Goal: Information Seeking & Learning: Understand process/instructions

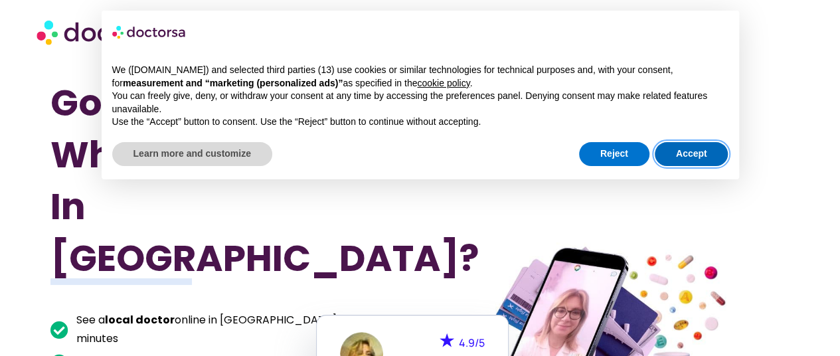
click at [705, 155] on button "Accept" at bounding box center [692, 154] width 74 height 24
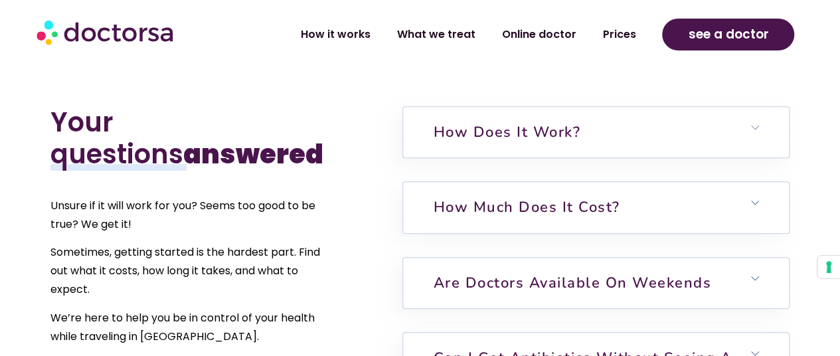
scroll to position [2762, 0]
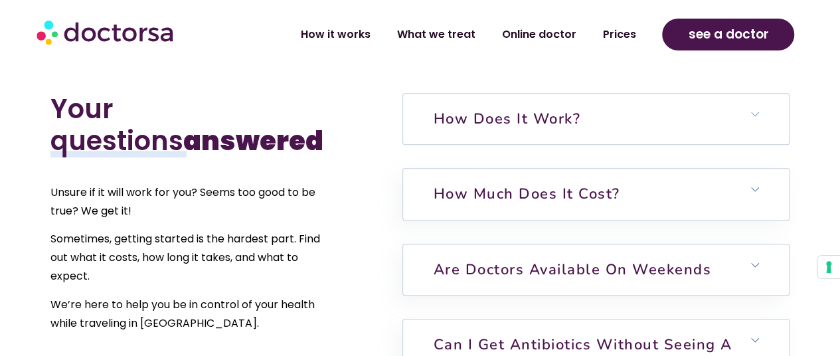
click at [761, 94] on h6 "How does it work?" at bounding box center [596, 119] width 386 height 50
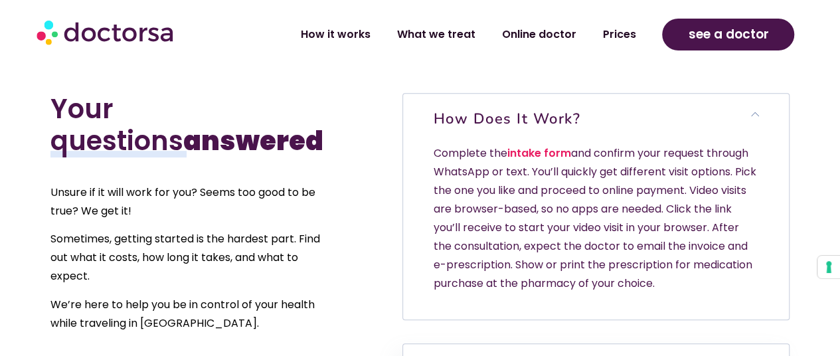
click at [761, 94] on h6 "How does it work?" at bounding box center [596, 119] width 386 height 50
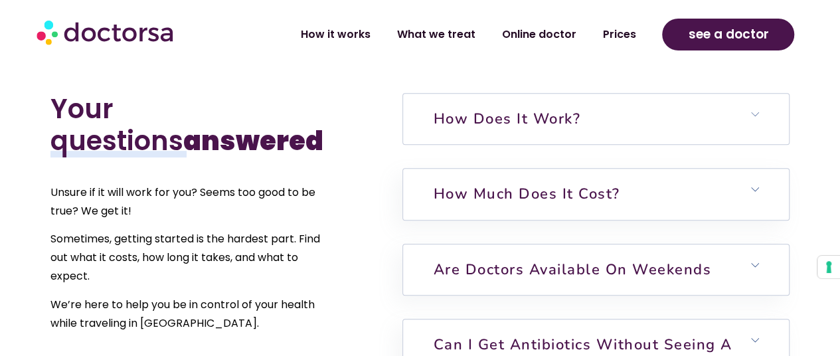
click at [761, 94] on h6 "How does it work?" at bounding box center [596, 119] width 386 height 50
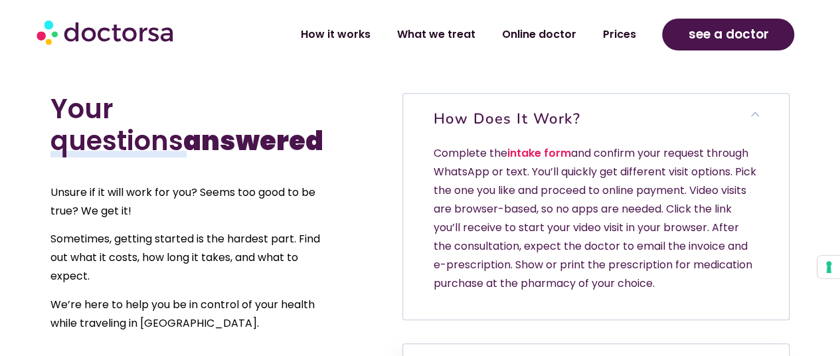
click at [761, 94] on h6 "How does it work?" at bounding box center [596, 119] width 386 height 50
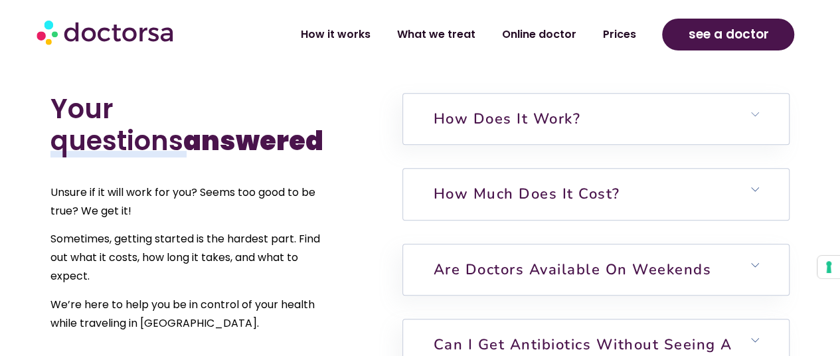
click at [755, 185] on icon at bounding box center [755, 189] width 8 height 8
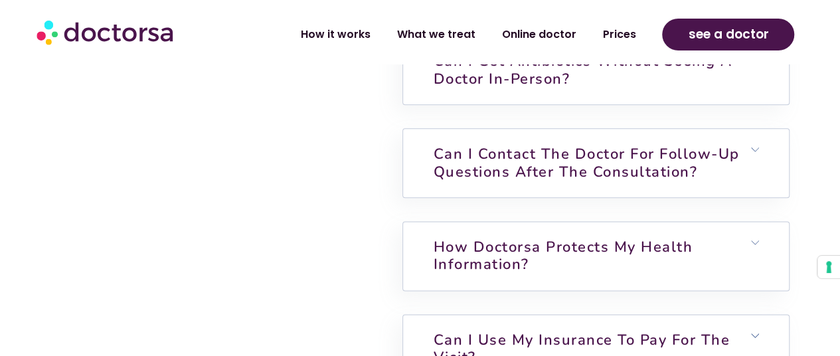
scroll to position [3266, 0]
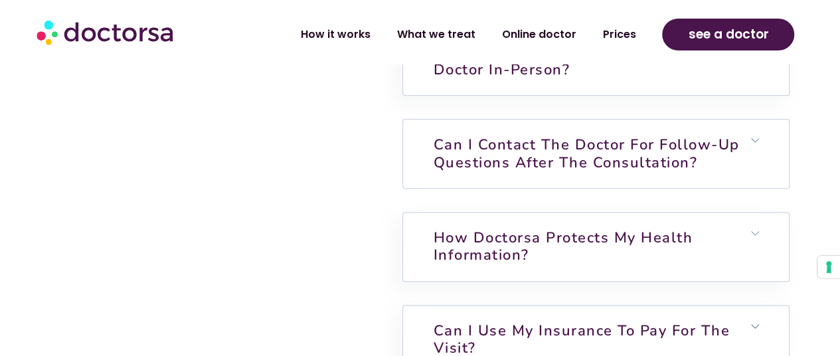
click at [758, 119] on h6 "Can I contact the doctor for follow-up questions after the consultation?" at bounding box center [596, 153] width 386 height 68
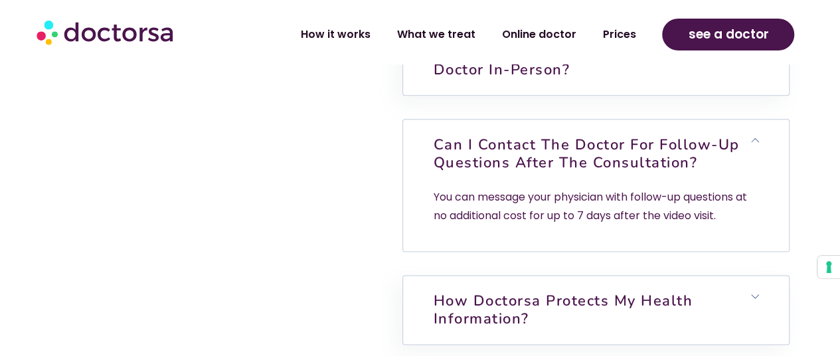
click at [758, 119] on h6 "Can I contact the doctor for follow-up questions after the consultation?" at bounding box center [596, 153] width 386 height 68
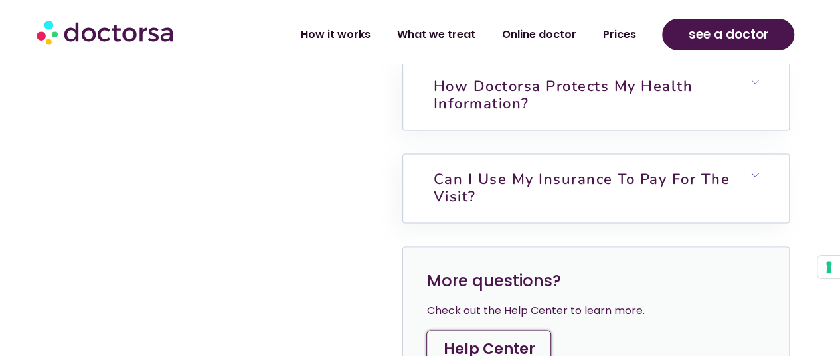
scroll to position [3425, 0]
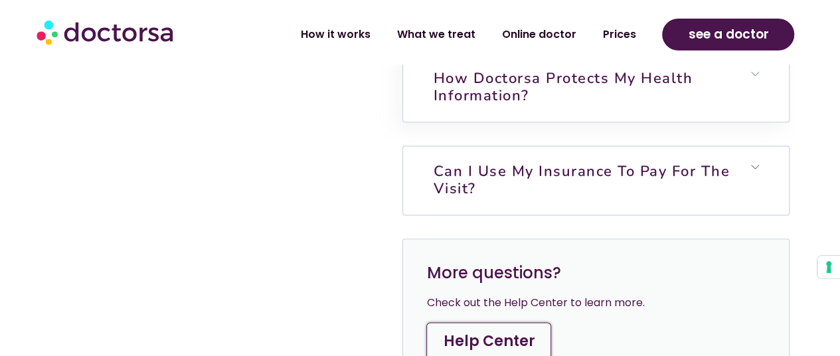
click at [757, 165] on polygon at bounding box center [755, 167] width 8 height 4
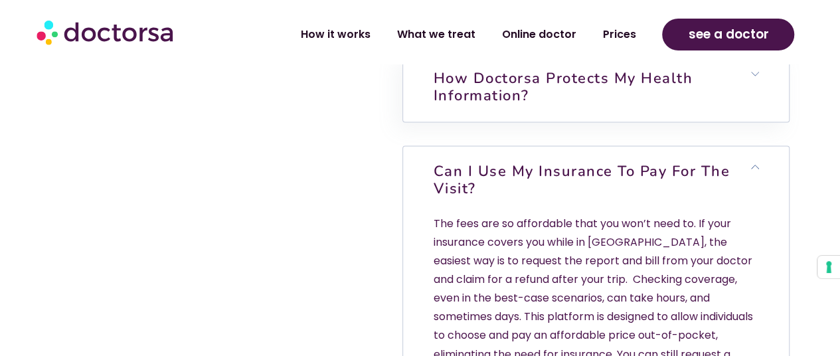
click at [757, 163] on icon at bounding box center [755, 167] width 8 height 8
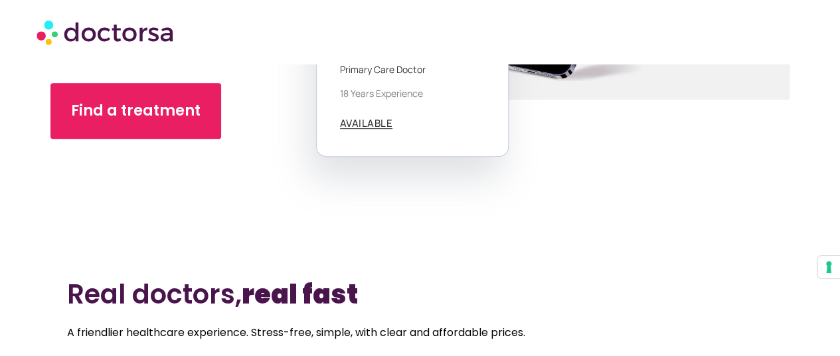
scroll to position [0, 0]
